Goal: Task Accomplishment & Management: Use online tool/utility

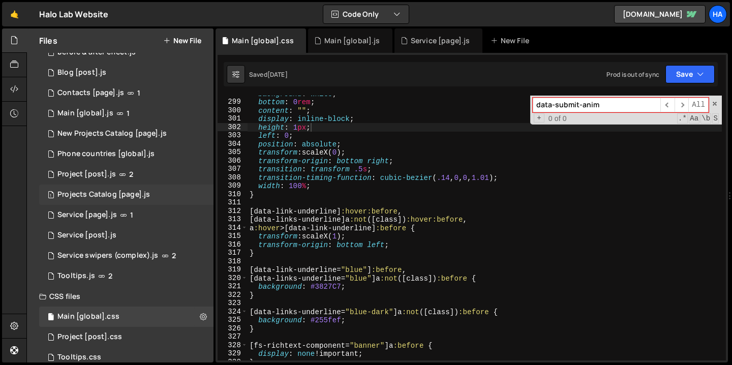
scroll to position [57, 0]
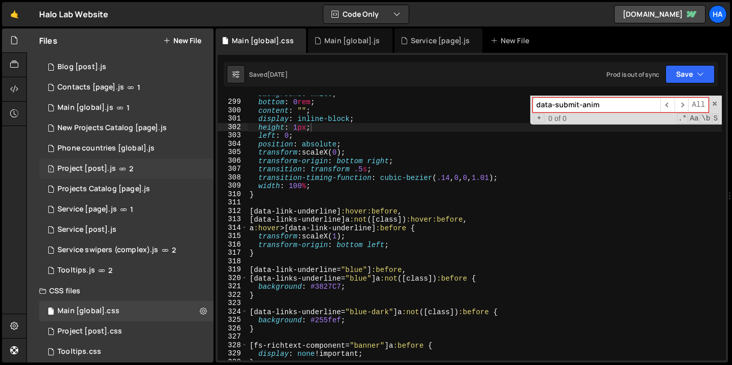
click at [151, 167] on div "1 Project [post].js 2" at bounding box center [126, 169] width 174 height 20
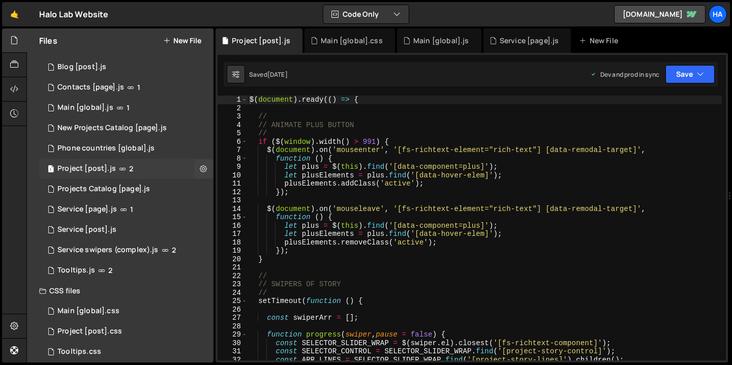
scroll to position [67, 0]
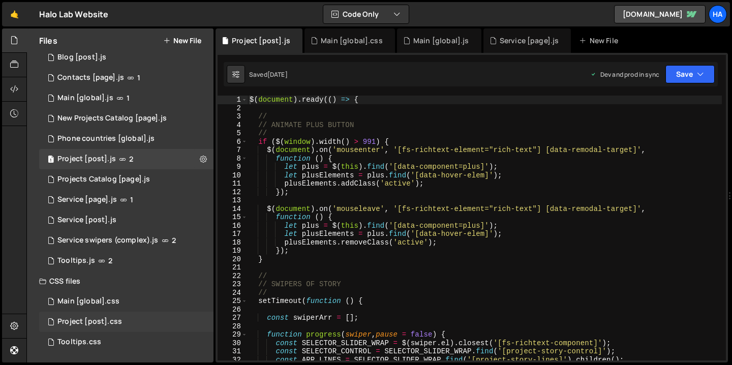
click at [142, 323] on div "Project [post].css 0" at bounding box center [126, 322] width 174 height 20
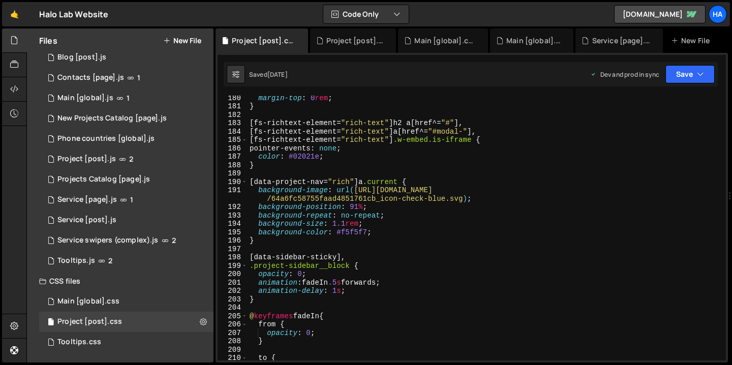
scroll to position [1503, 0]
type textarea "background-color: #f5f5f7;"
click at [492, 235] on div "margin-top : 0 rem ; } [ fs-richtext-element = " rich-text " ] h2 a [ href ^= "…" at bounding box center [485, 235] width 474 height 282
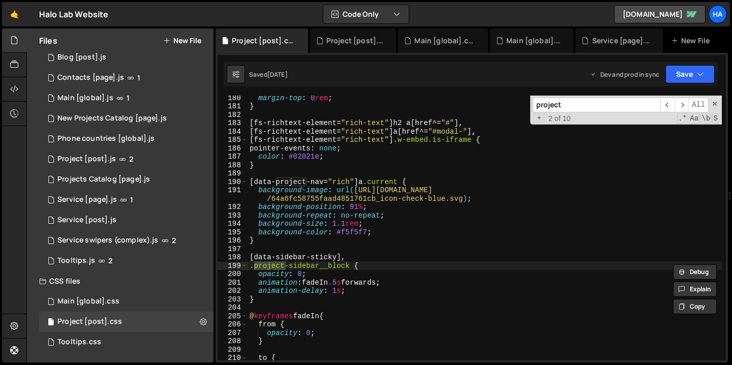
paste input ".project__rich-statistic"
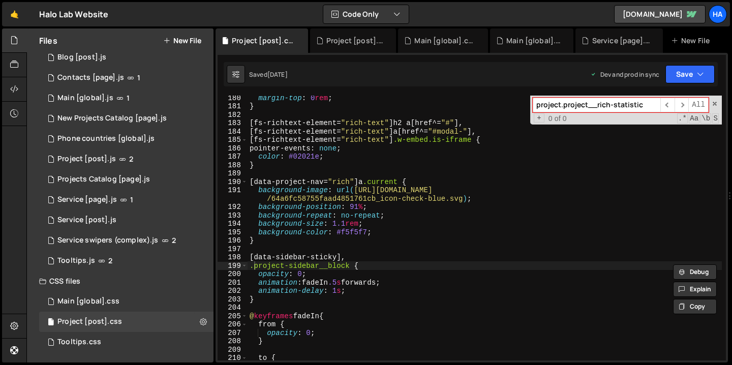
paste input
click at [538, 108] on input ".project__rich-statistic" at bounding box center [597, 105] width 128 height 15
drag, startPoint x: 619, startPoint y: 105, endPoint x: 530, endPoint y: 107, distance: 89.0
click at [530, 107] on div "project__rich-statistic ​ ​ All Replace All + 0 of 0 .* Aa \b S" at bounding box center [626, 110] width 192 height 29
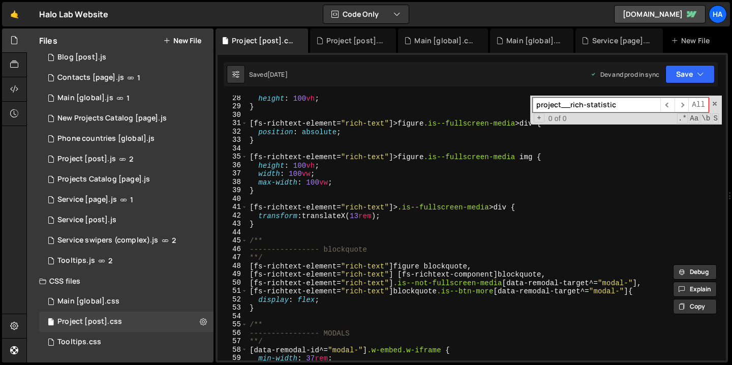
scroll to position [0, 0]
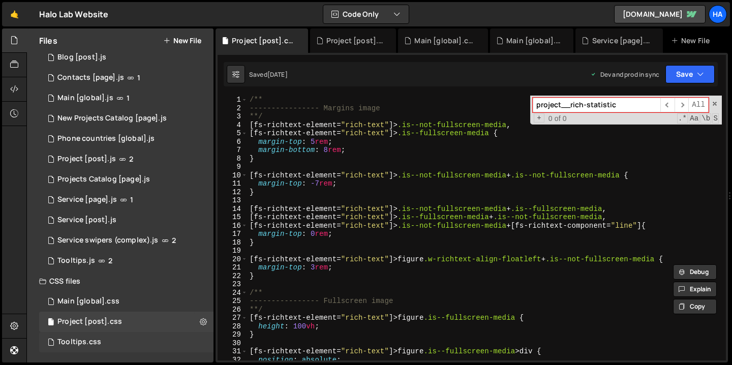
type input "project__rich-statistic"
click at [142, 342] on div "Tooltips.css 0" at bounding box center [126, 342] width 174 height 20
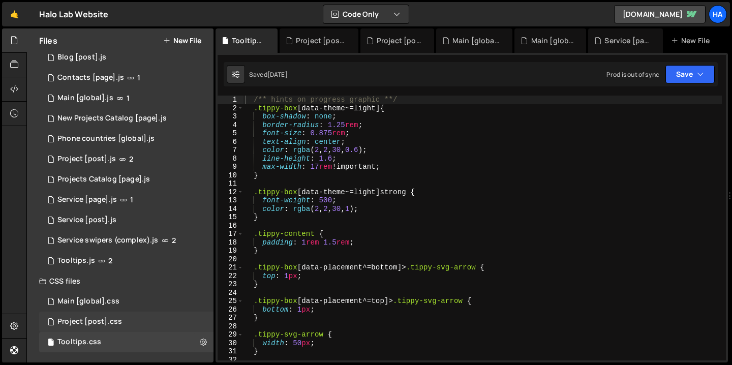
click at [132, 321] on div "Project [post].css 0" at bounding box center [126, 322] width 174 height 20
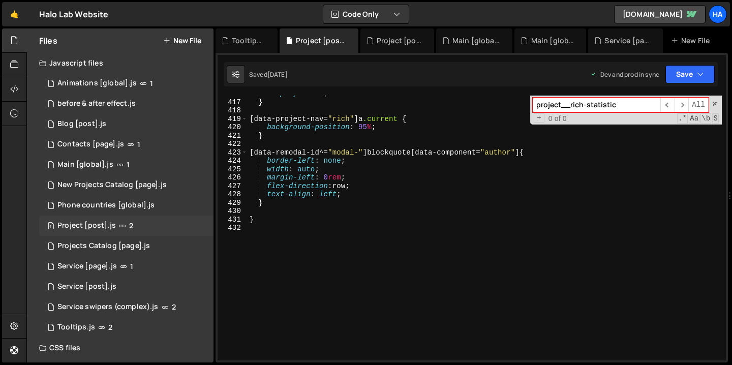
scroll to position [67, 0]
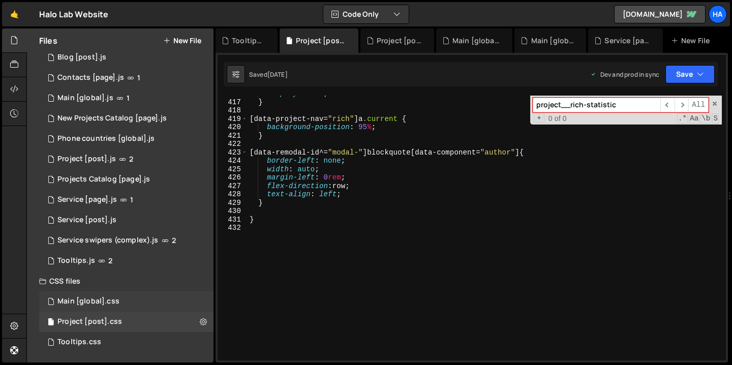
click at [146, 299] on div "Main [global].css 0" at bounding box center [126, 301] width 174 height 20
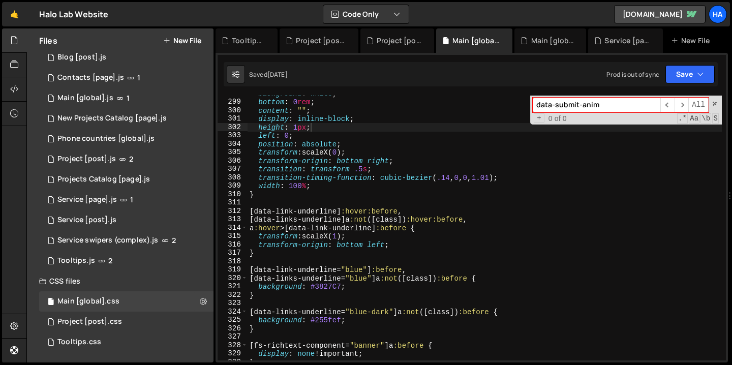
type textarea "left: 0;"
click at [515, 137] on div "background : white ; bottom : 0 rem ; content : " " ; display : inline-block ; …" at bounding box center [485, 230] width 474 height 282
paste input "project__rich-statistic"
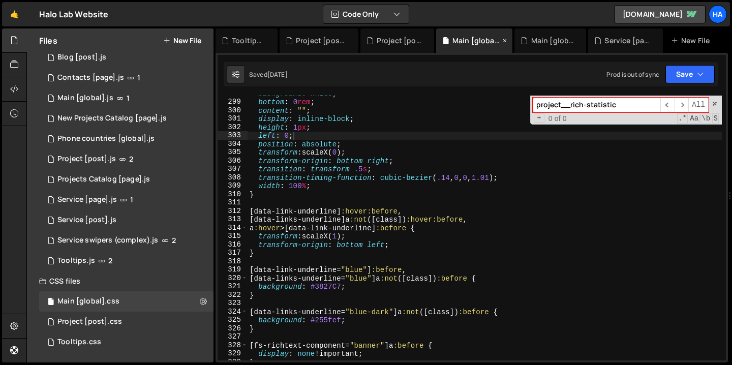
type input "project__rich-statistic"
